Goal: Navigation & Orientation: Find specific page/section

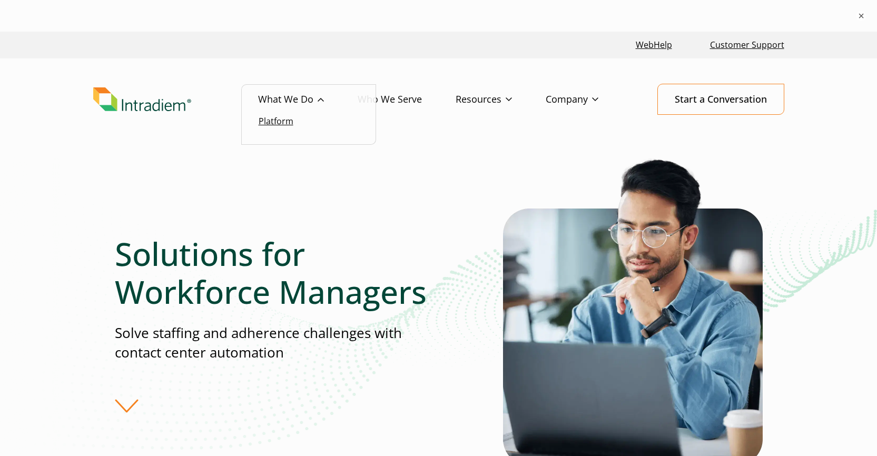
click at [284, 120] on link "Platform" at bounding box center [276, 121] width 35 height 12
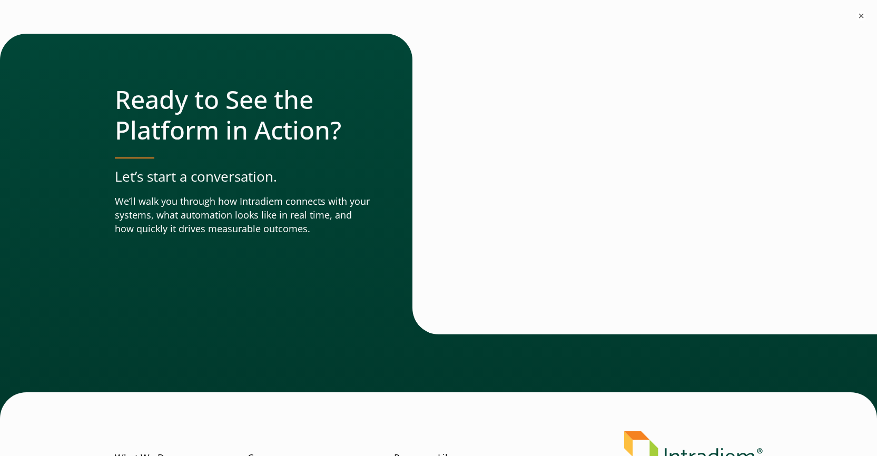
scroll to position [3747, 0]
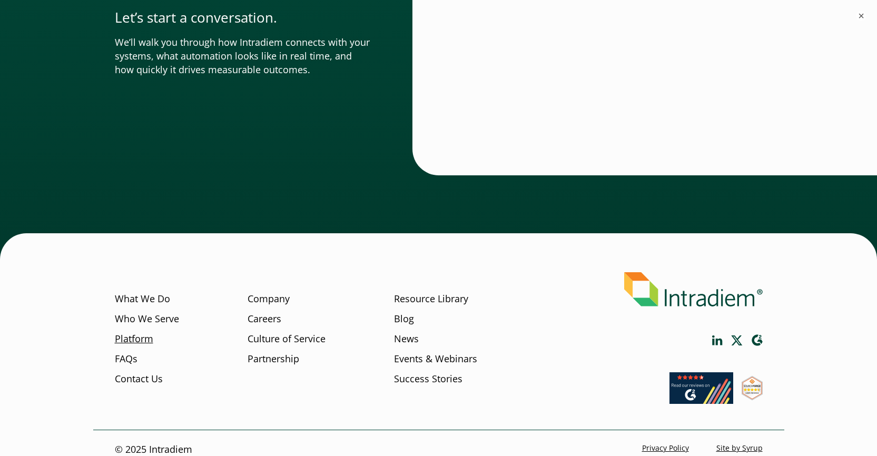
click at [142, 332] on link "Platform" at bounding box center [134, 339] width 38 height 14
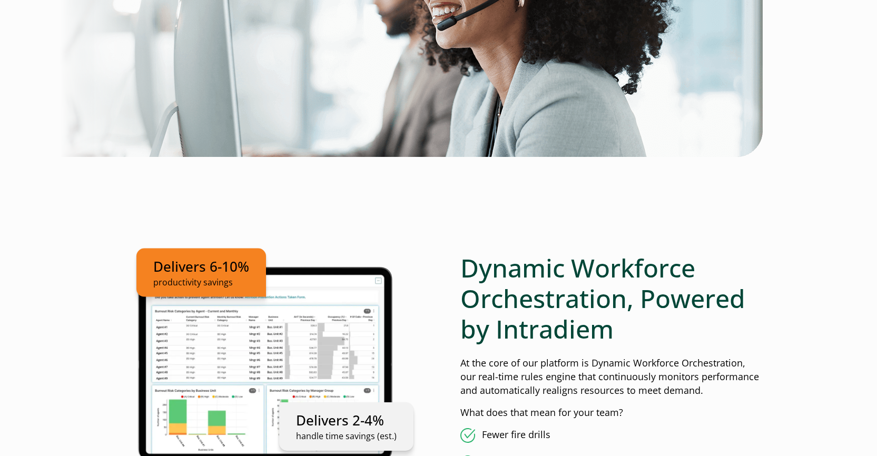
scroll to position [797, 0]
